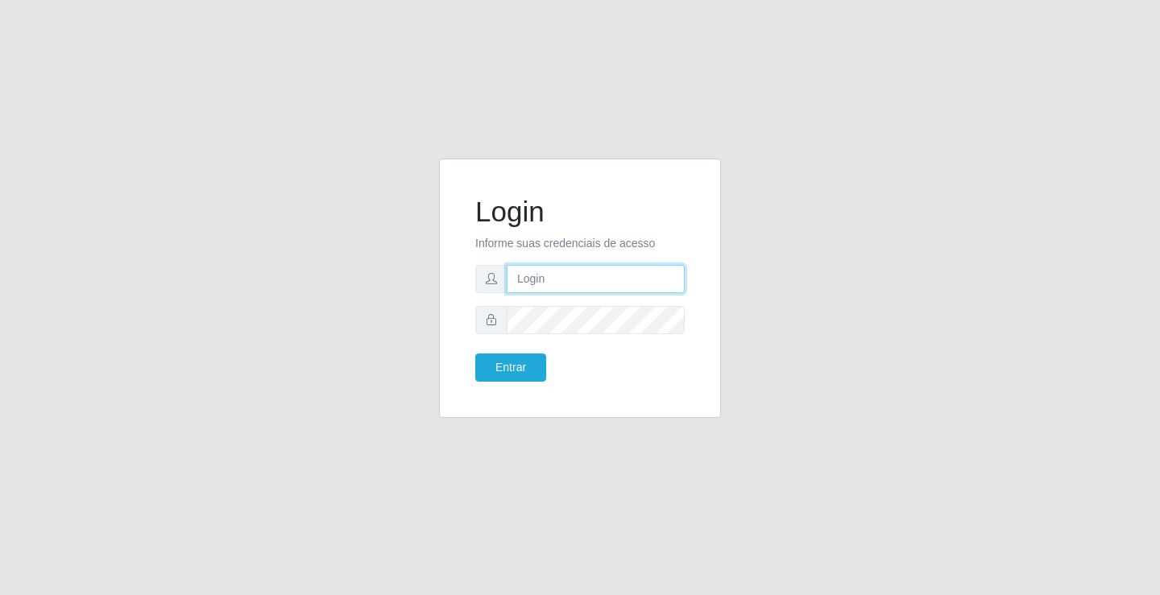
click at [602, 266] on input "text" at bounding box center [596, 279] width 178 height 28
type input "zivaneide@ideal"
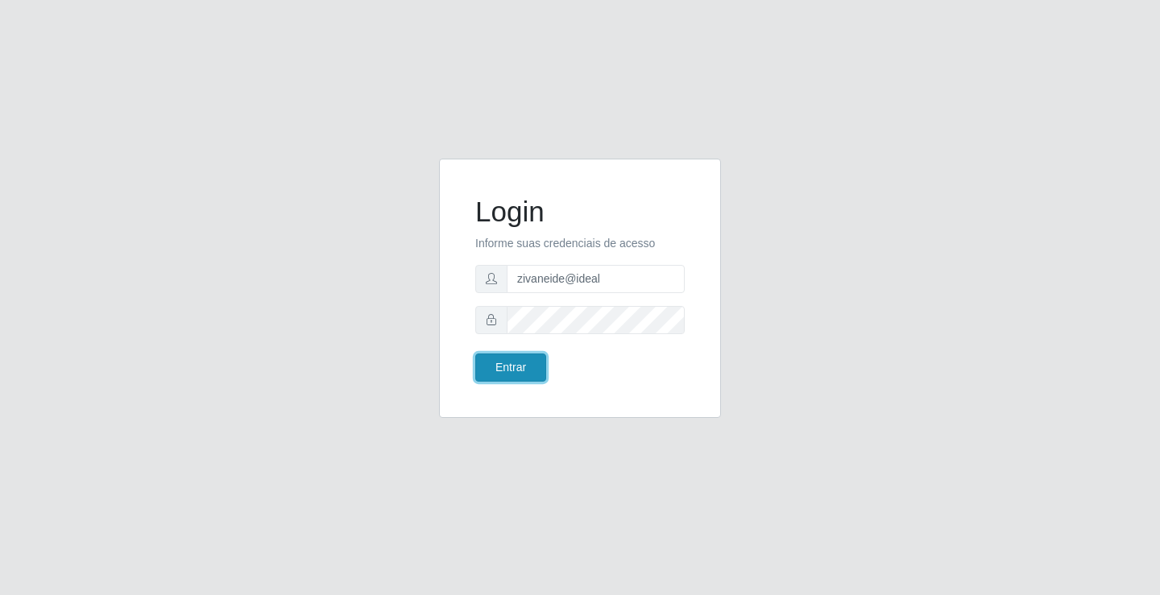
click at [533, 365] on button "Entrar" at bounding box center [510, 368] width 71 height 28
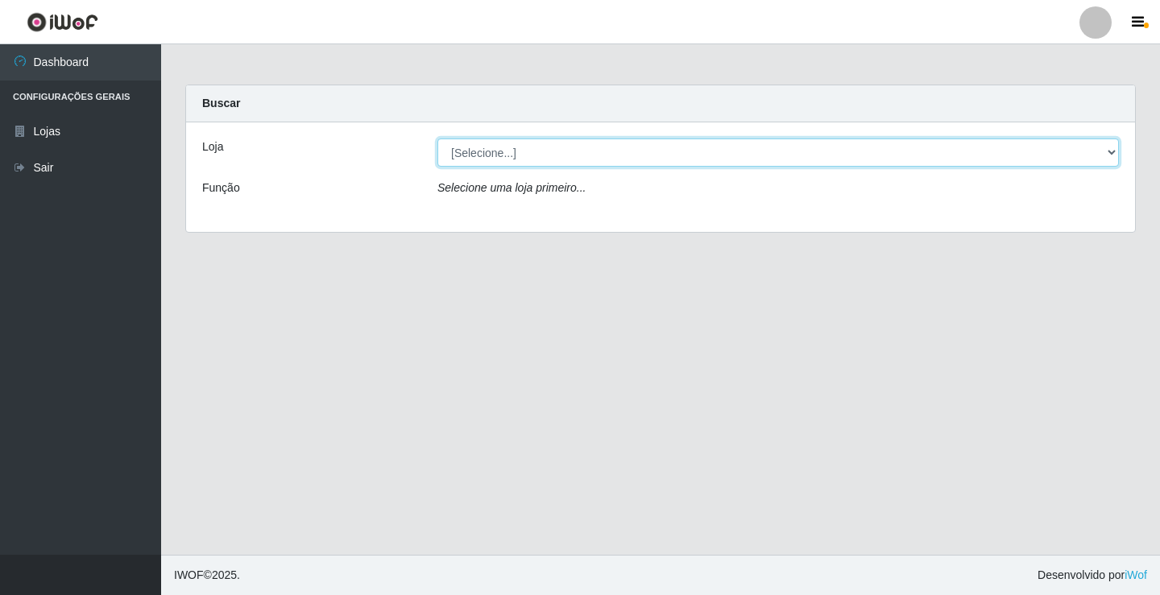
click at [1110, 155] on select "[Selecione...] Ideal - Conceição" at bounding box center [777, 153] width 681 height 28
select select "231"
click at [437, 139] on select "[Selecione...] Ideal - Conceição" at bounding box center [777, 153] width 681 height 28
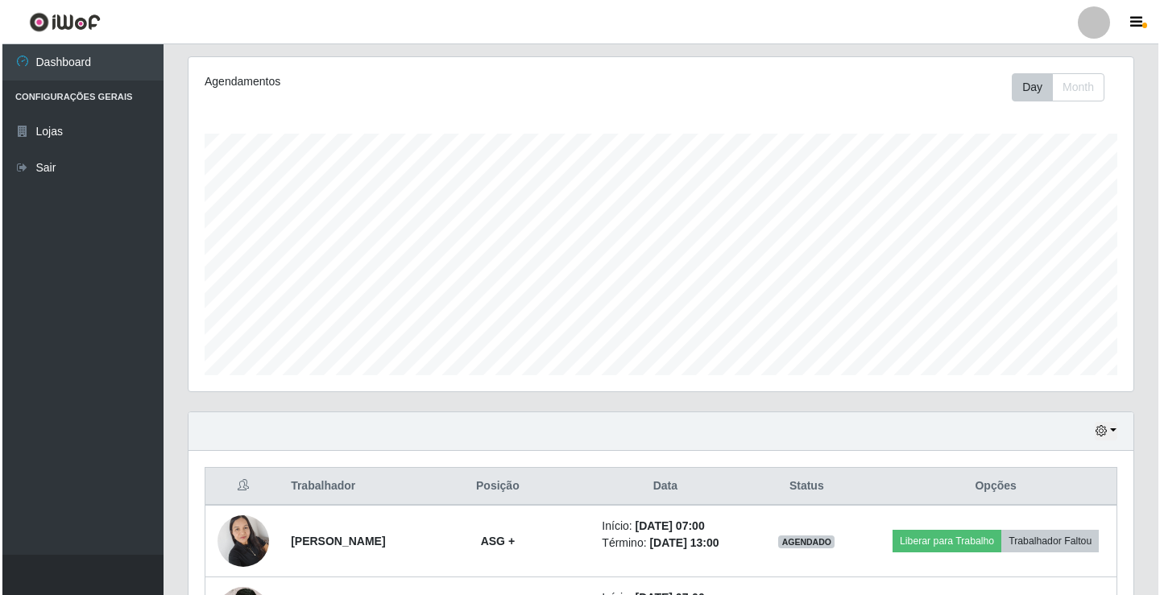
scroll to position [242, 0]
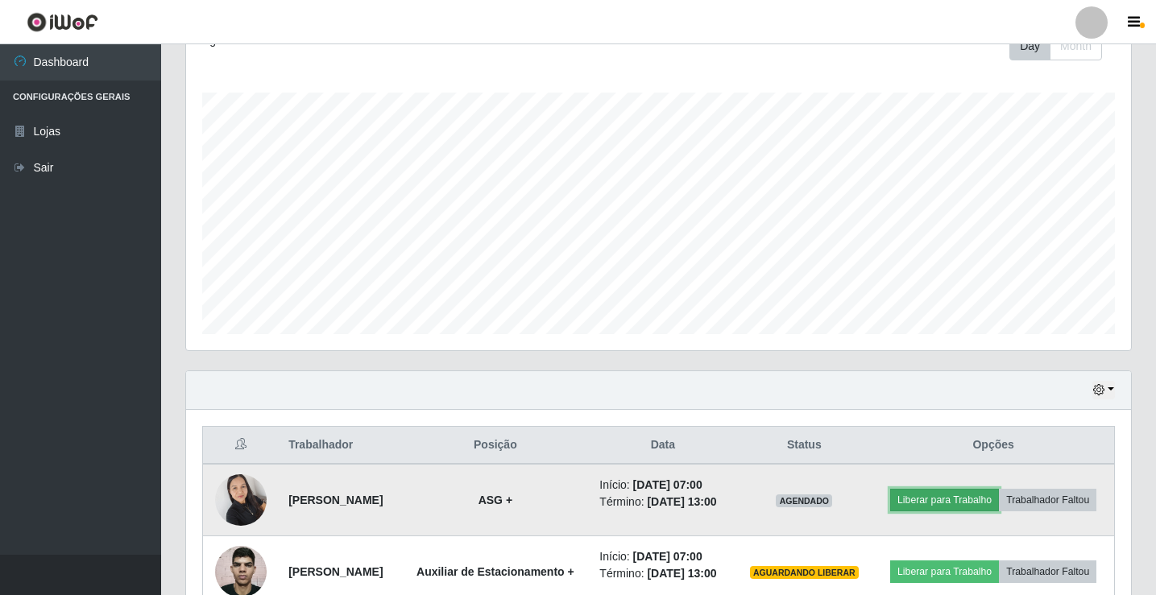
click at [974, 495] on button "Liberar para Trabalho" at bounding box center [944, 500] width 109 height 23
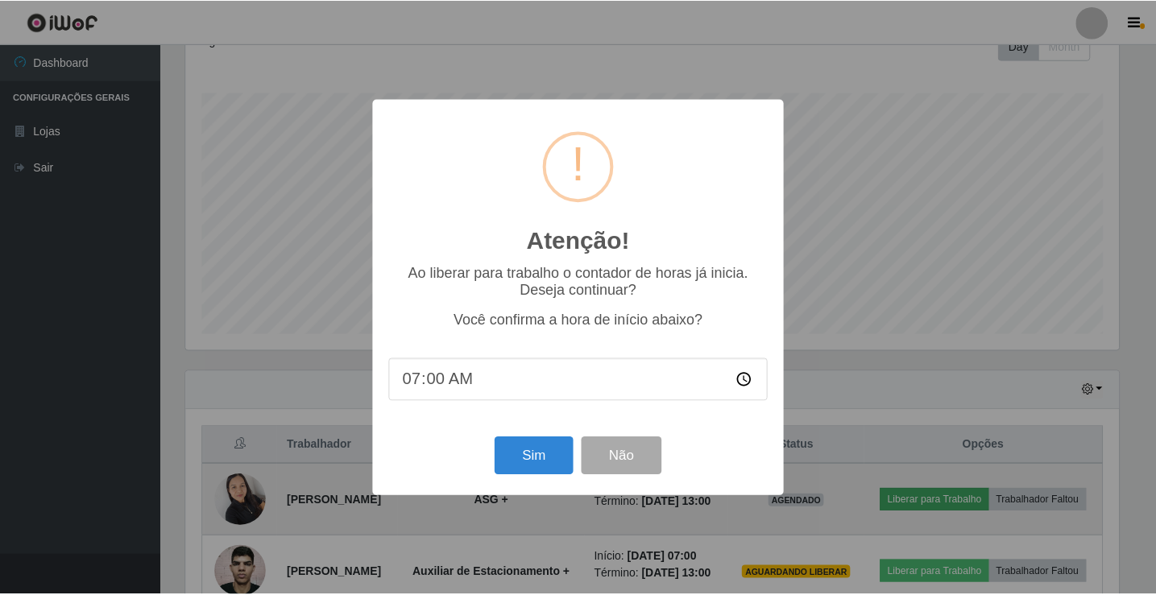
scroll to position [334, 937]
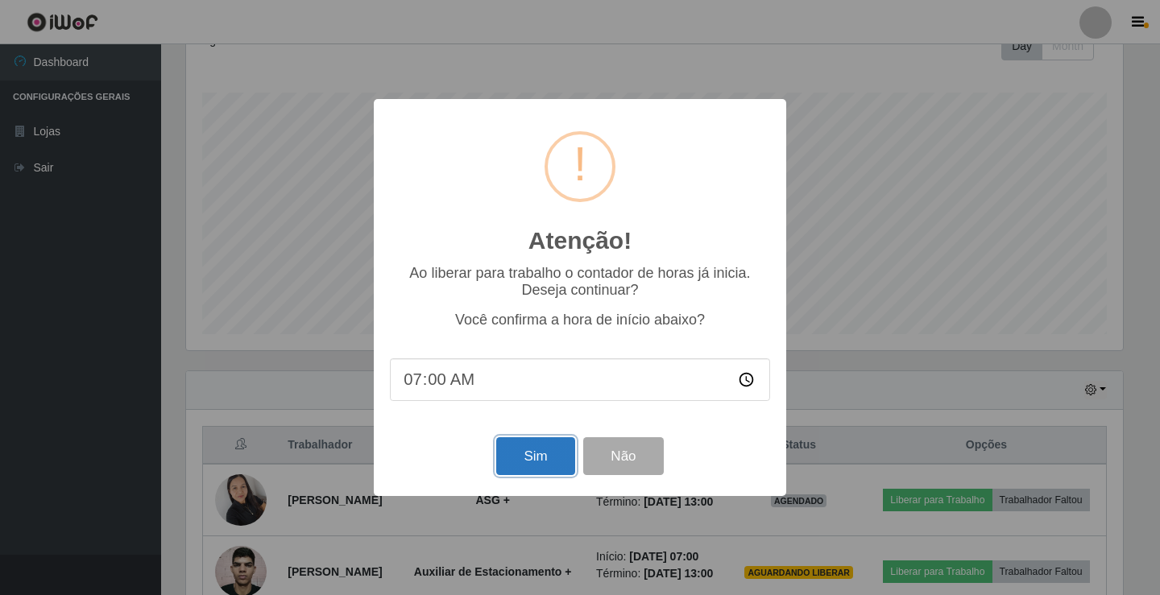
click at [561, 462] on button "Sim" at bounding box center [535, 456] width 78 height 38
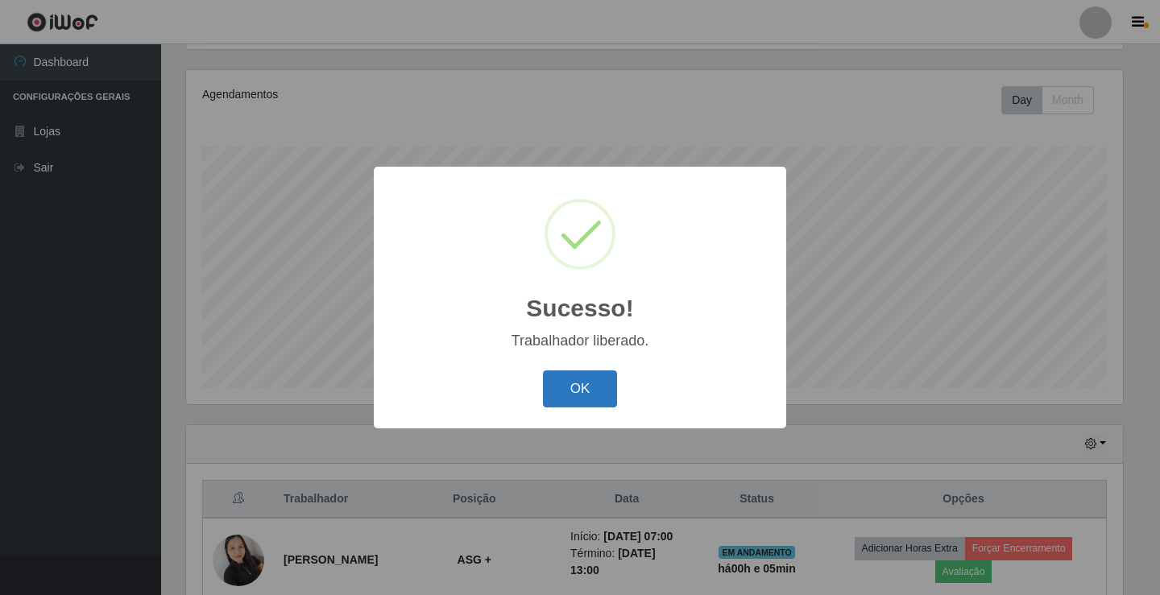
click at [590, 387] on button "OK" at bounding box center [580, 389] width 75 height 38
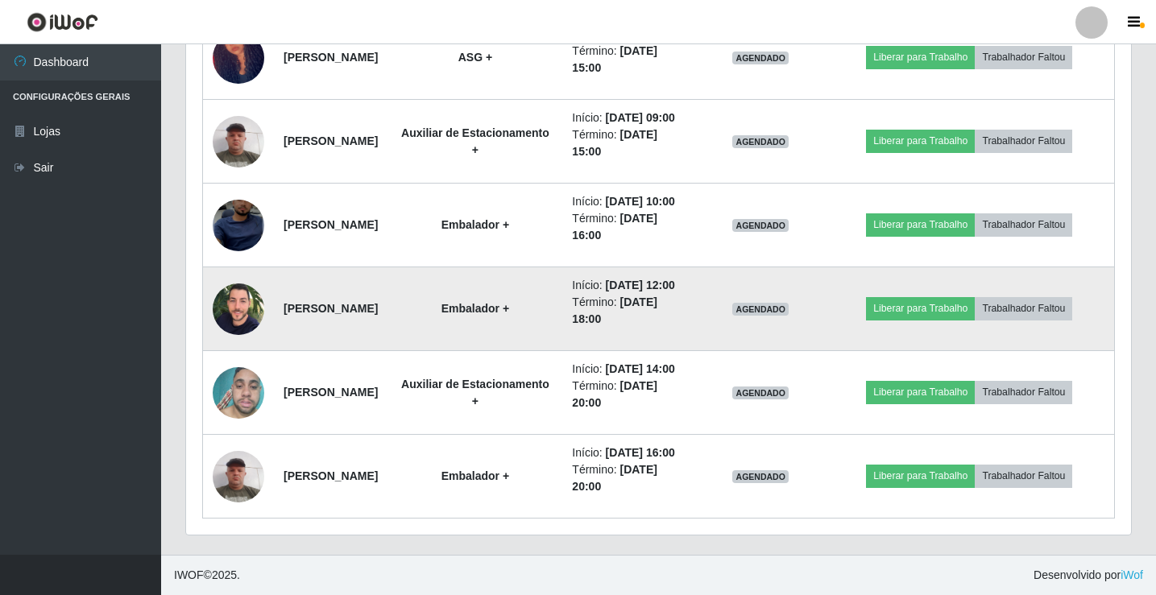
scroll to position [913, 0]
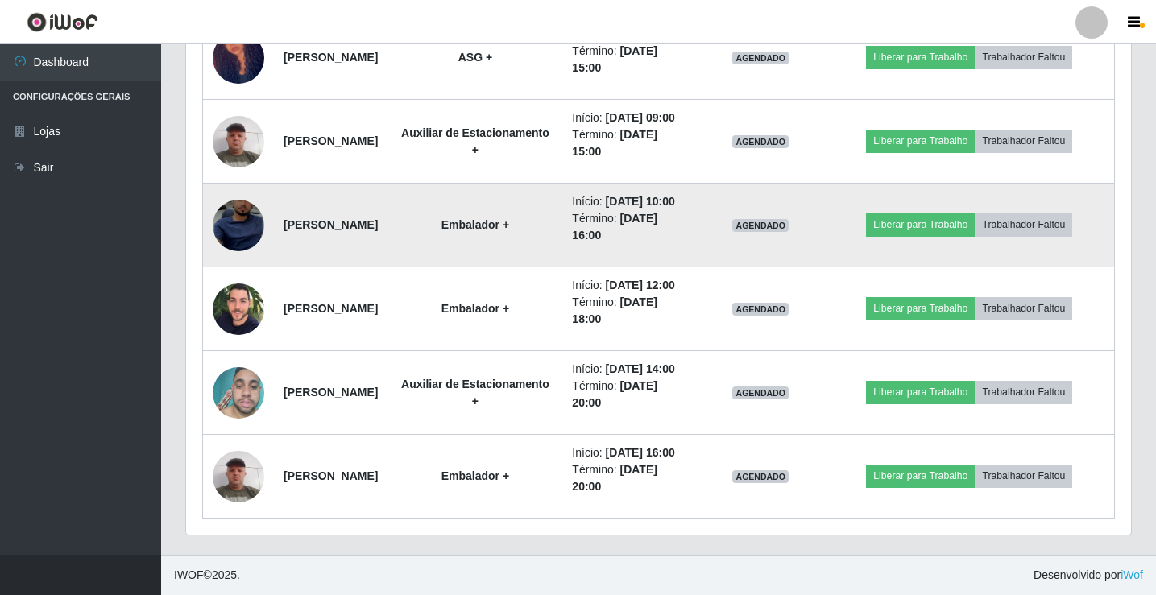
click at [223, 250] on img at bounding box center [239, 225] width 52 height 112
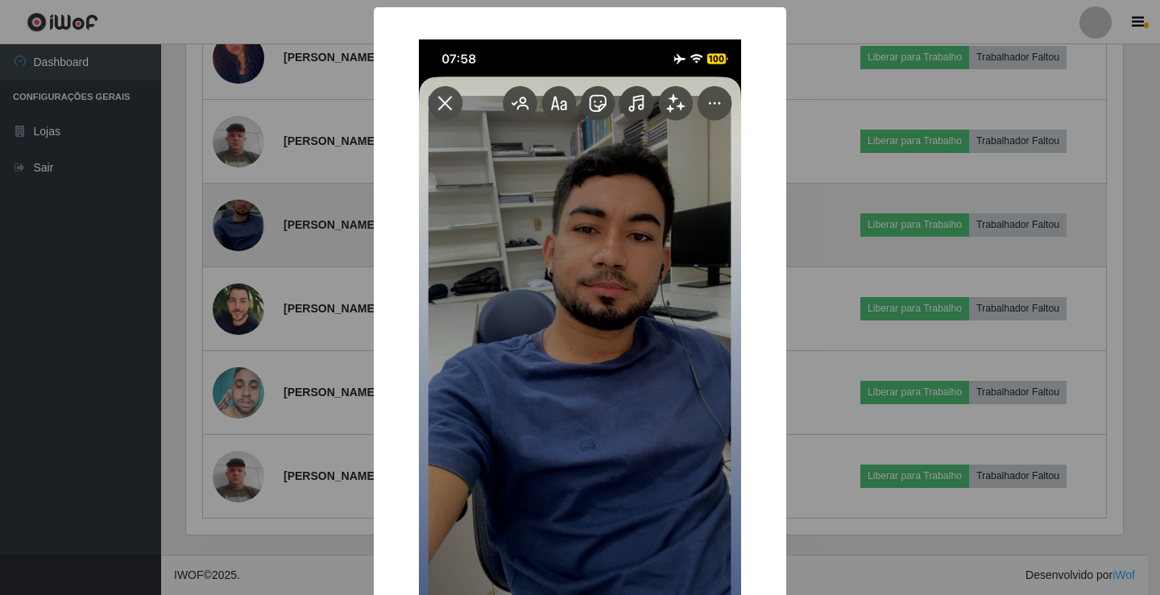
click at [223, 250] on div "× OK Cancel" at bounding box center [580, 297] width 1160 height 595
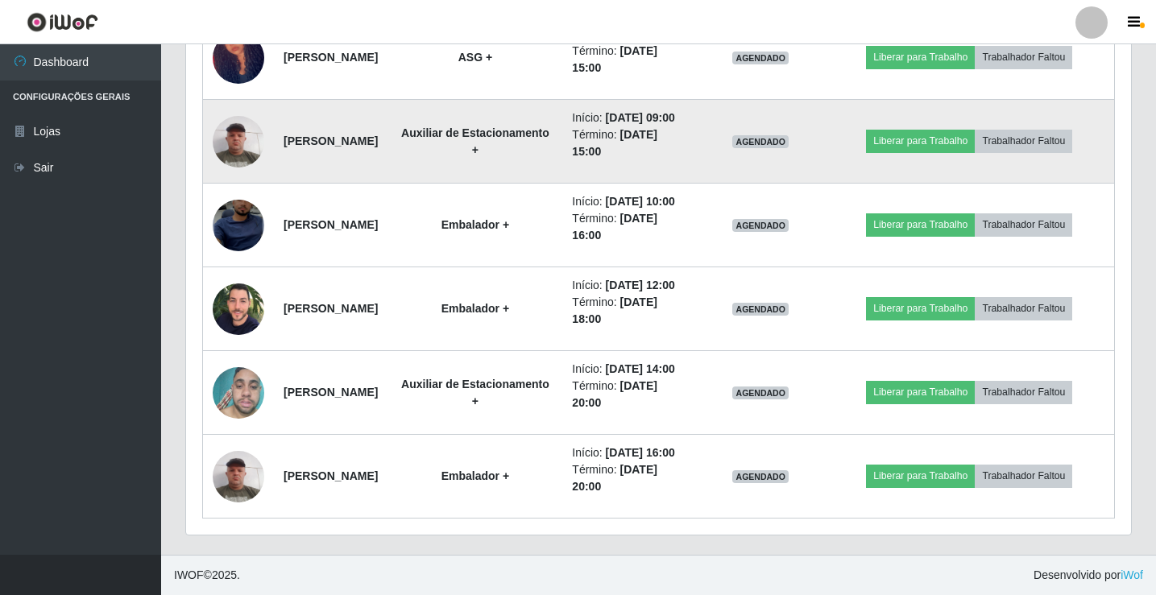
scroll to position [913, 0]
